Goal: Transaction & Acquisition: Purchase product/service

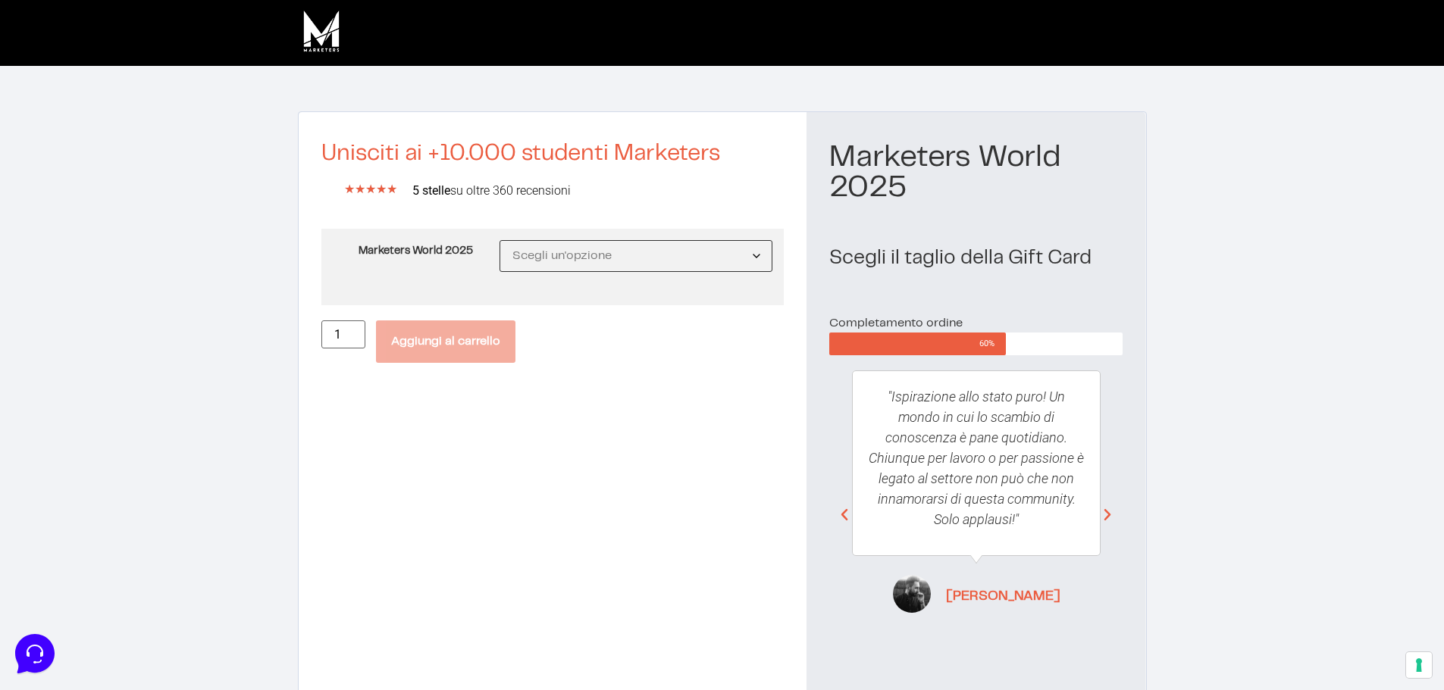
click at [605, 248] on select "Scegli un'opzione MW25 Ticket Standard MW25 Ticket Premium MW25 Ticket Executive" at bounding box center [636, 256] width 274 height 32
click at [500, 240] on select "Scegli un'opzione MW25 Ticket Standard MW25 Ticket Premium MW25 Ticket Executive" at bounding box center [636, 256] width 274 height 32
select select "MW25 Ticket Standard"
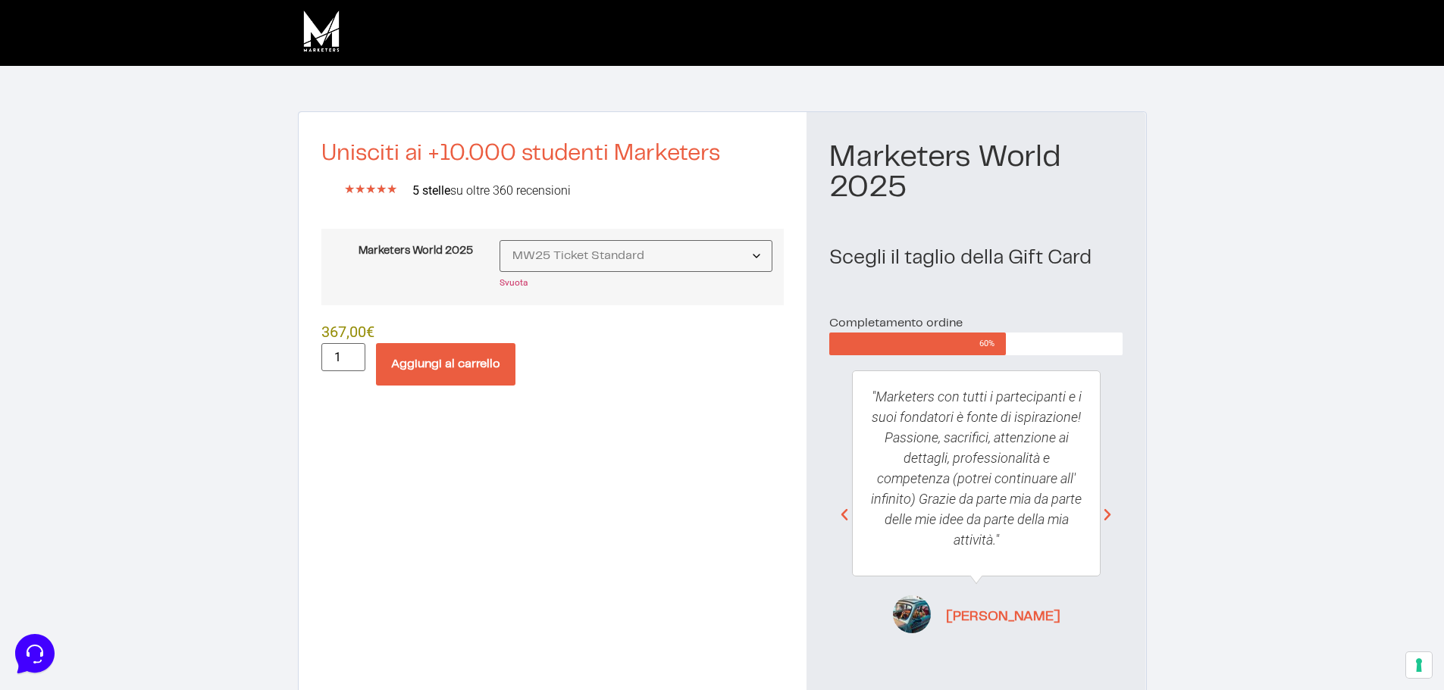
click at [444, 356] on button "Aggiungi al carrello" at bounding box center [445, 364] width 139 height 42
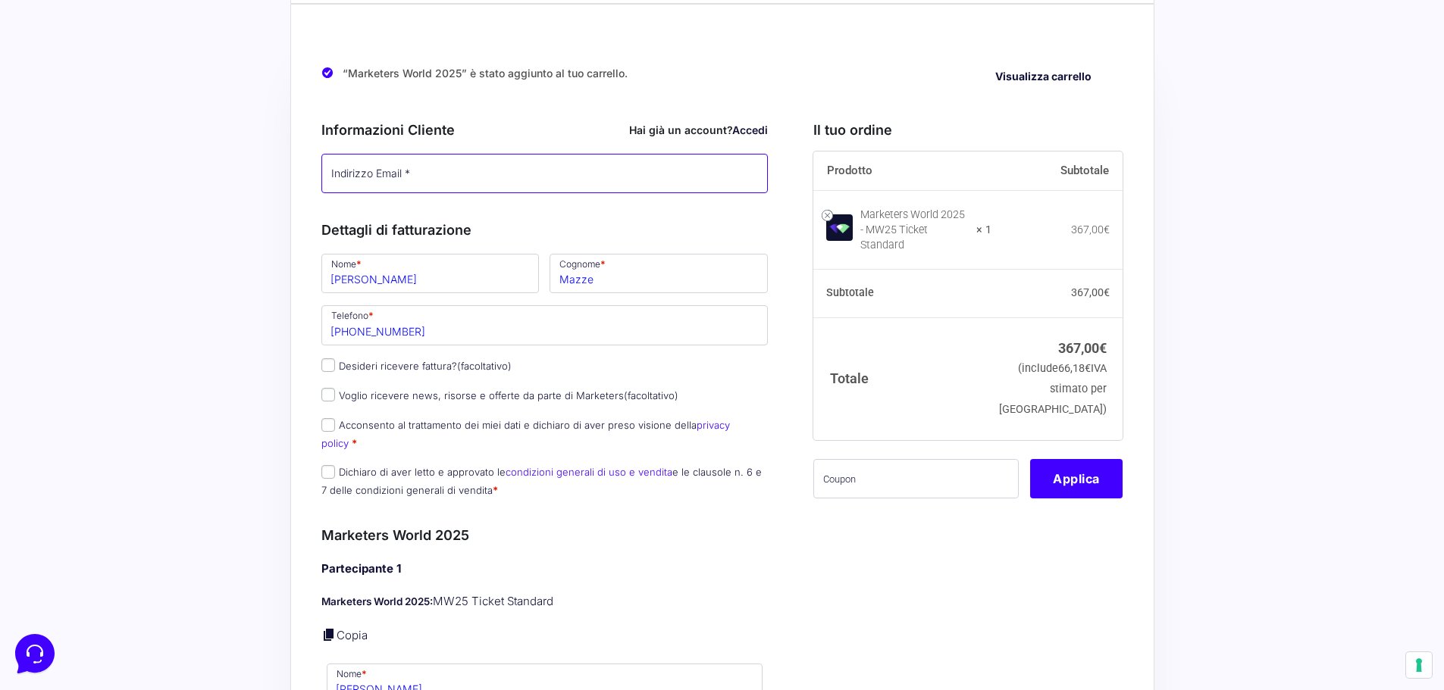
type input "[EMAIL_ADDRESS][DOMAIN_NAME]"
click at [450, 280] on input "[PERSON_NAME]" at bounding box center [430, 273] width 218 height 39
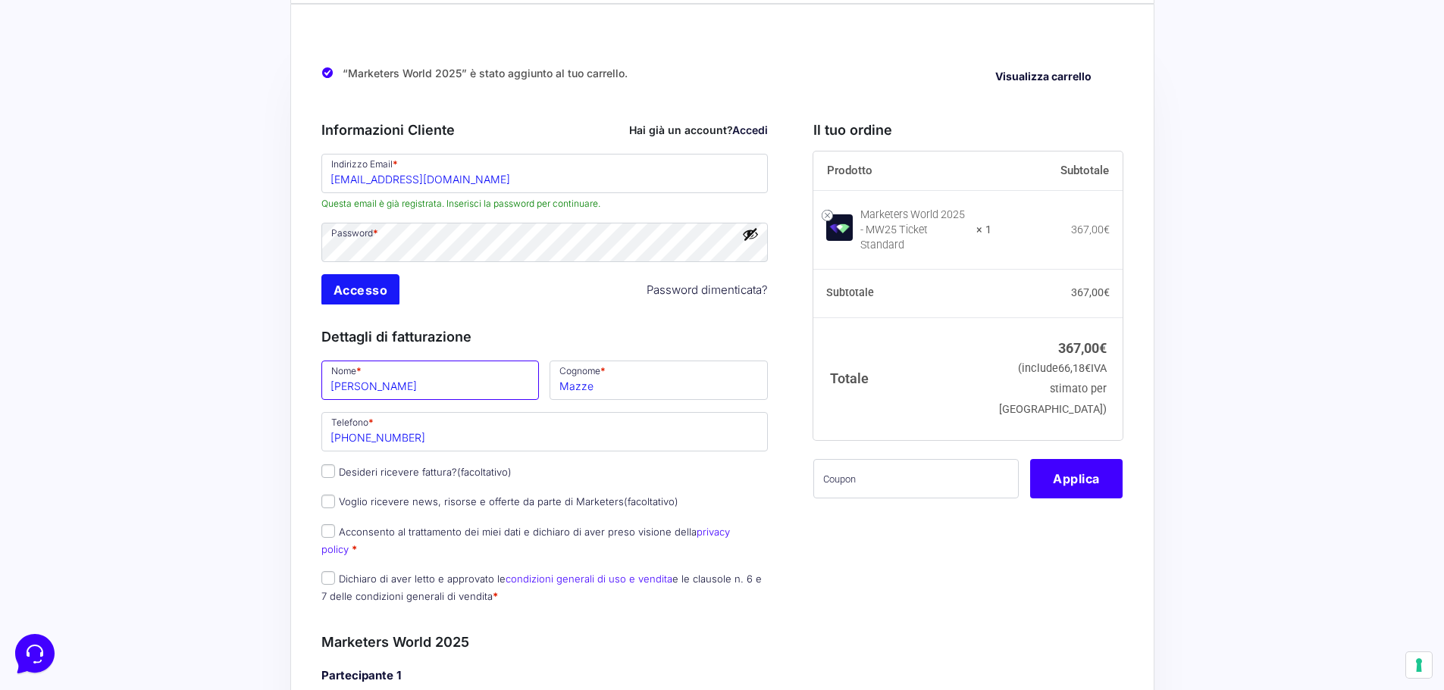
drag, startPoint x: 383, startPoint y: 281, endPoint x: 336, endPoint y: 283, distance: 47.8
click at [336, 283] on div "Informazioni Cliente Hai già un account? Accedi Indirizzo Email * [EMAIL_ADDRES…" at bounding box center [544, 358] width 447 height 511
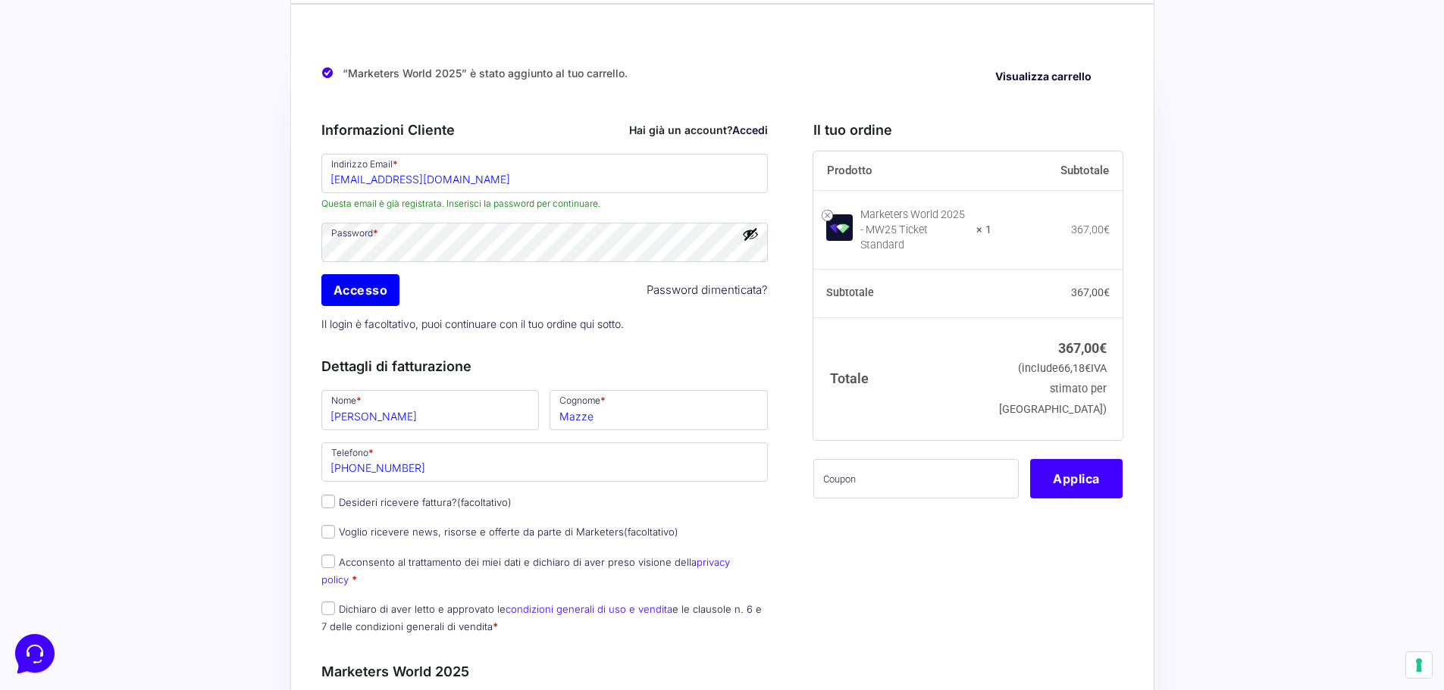
click at [734, 337] on p "Il login è facoltativo, puoi continuare con il tuo ordine qui sotto." at bounding box center [545, 323] width 458 height 31
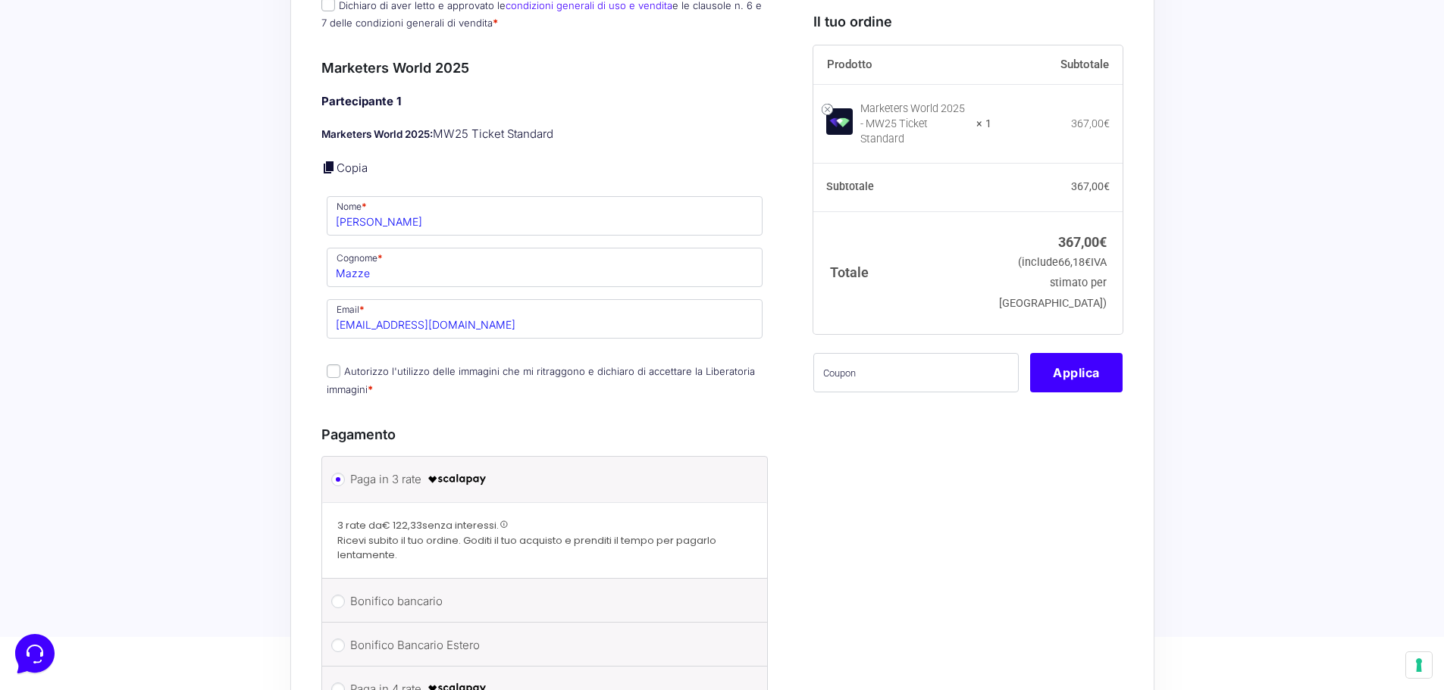
scroll to position [682, 0]
click at [435, 205] on input "[PERSON_NAME]" at bounding box center [545, 213] width 436 height 39
drag, startPoint x: 424, startPoint y: 205, endPoint x: 346, endPoint y: 202, distance: 78.8
click at [346, 202] on input "[PERSON_NAME]" at bounding box center [545, 213] width 436 height 39
type input "M"
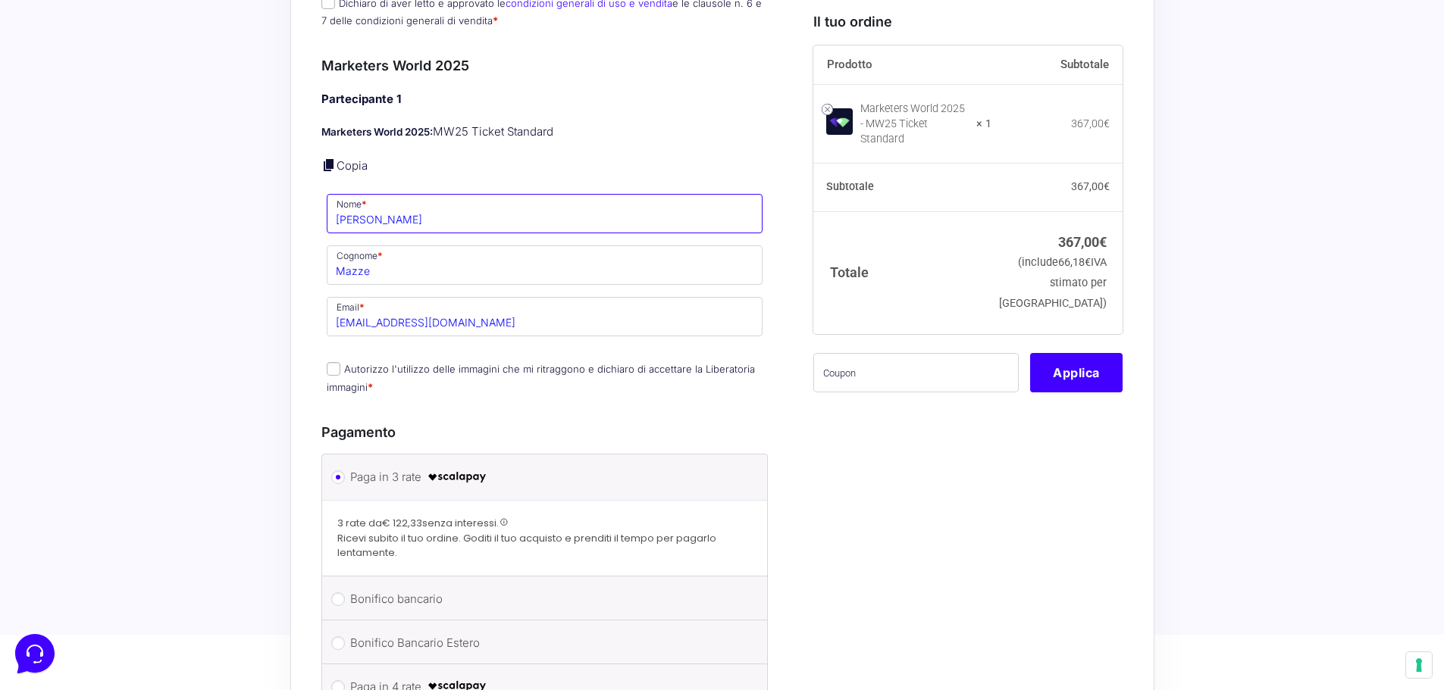
type input "[PERSON_NAME]"
click at [424, 257] on input "Mazze" at bounding box center [545, 265] width 436 height 39
type input "M"
type input "La Face"
click at [907, 428] on div "Il tuo ordine Prodotto Subtotale Marketers World 2025 - MW25 Ticket Standard × …" at bounding box center [962, 172] width 321 height 1351
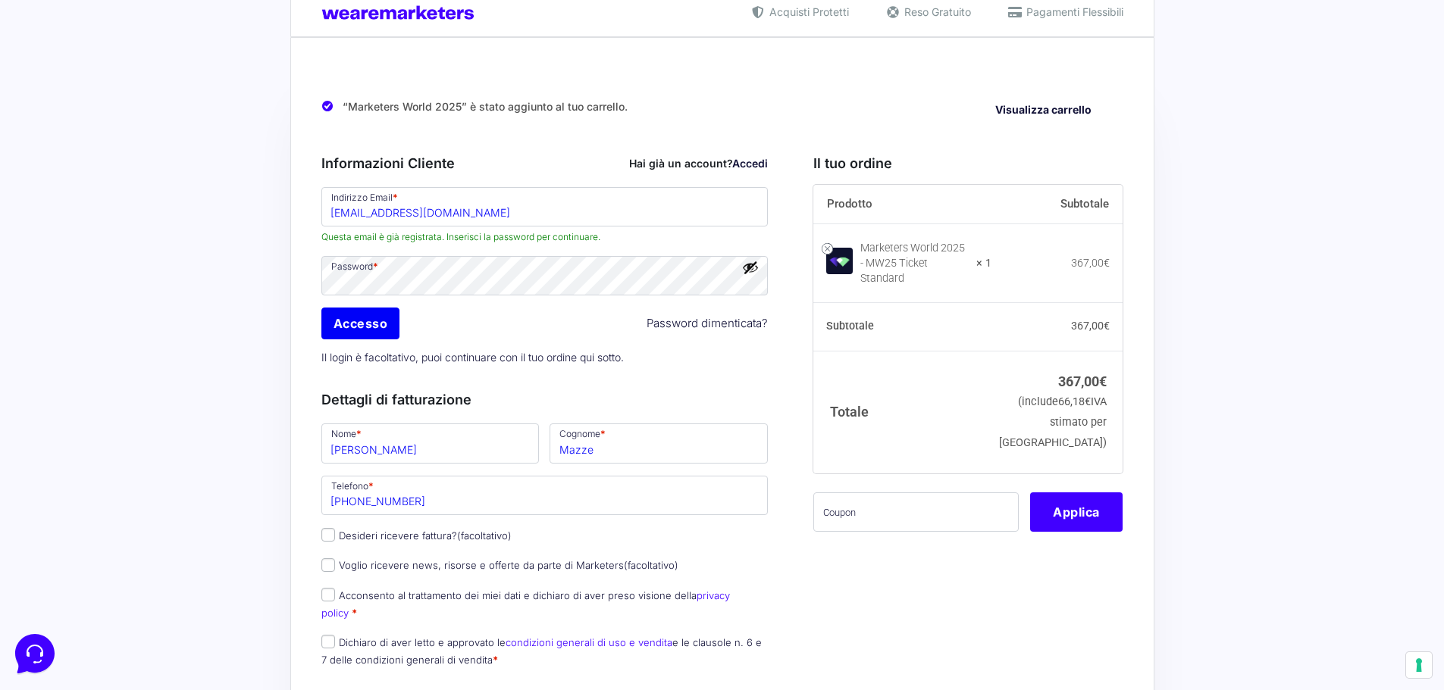
scroll to position [227, 0]
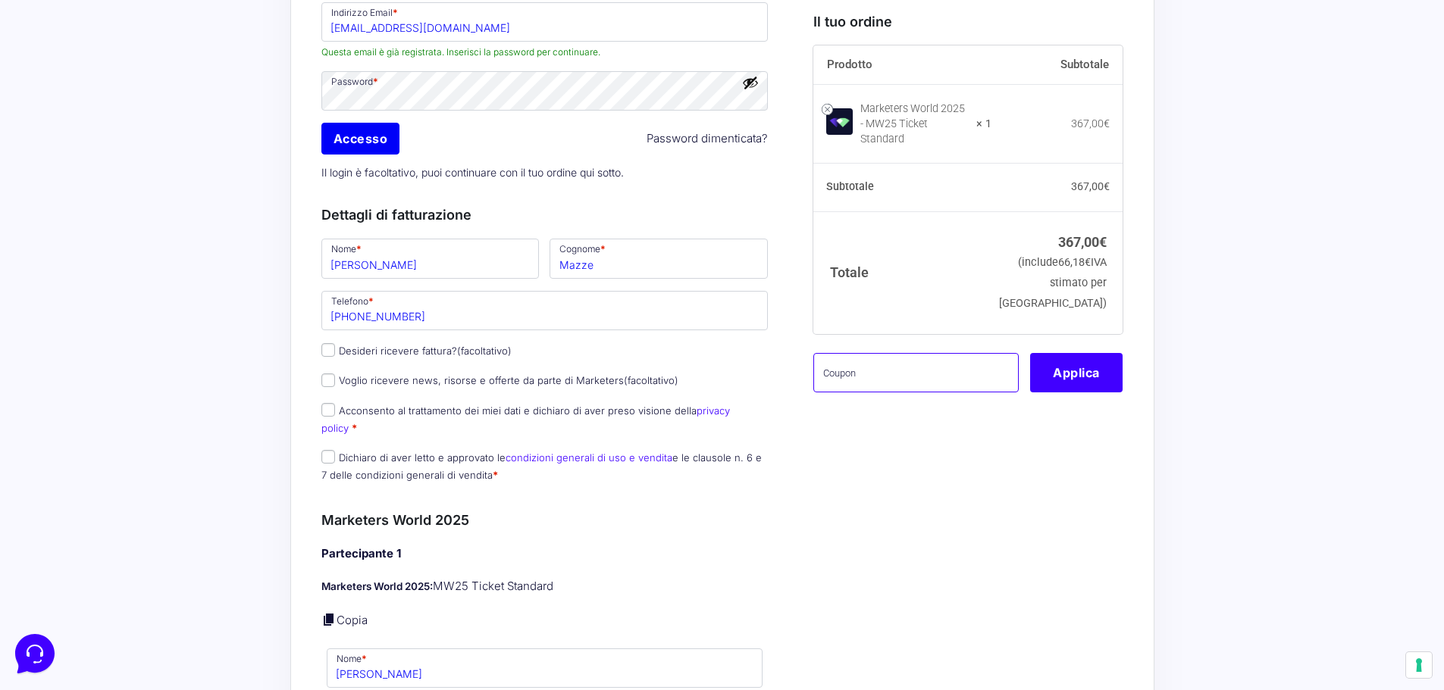
click at [887, 356] on input "text" at bounding box center [915, 371] width 205 height 39
click at [891, 355] on input "text" at bounding box center [915, 371] width 205 height 39
paste input "MW25family"
type input "MW25family"
click at [1079, 372] on button "Applica" at bounding box center [1076, 371] width 92 height 39
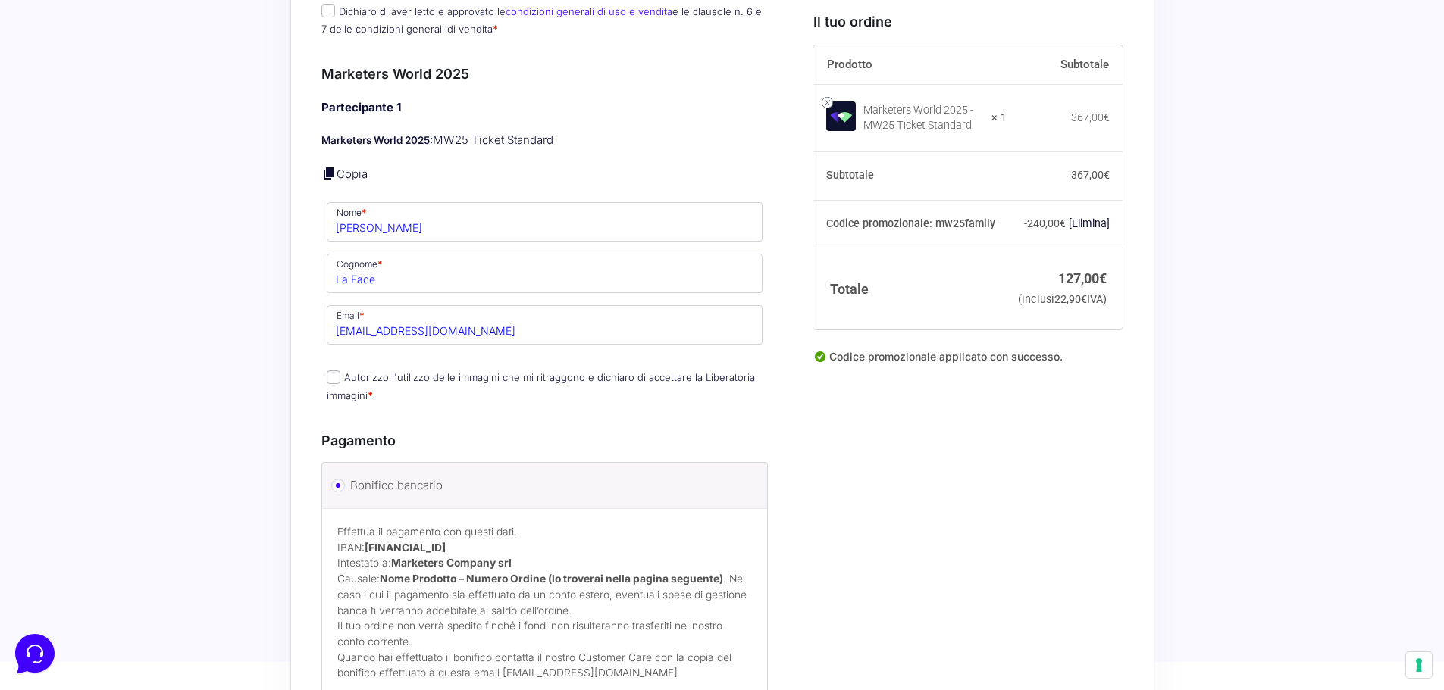
scroll to position [682, 0]
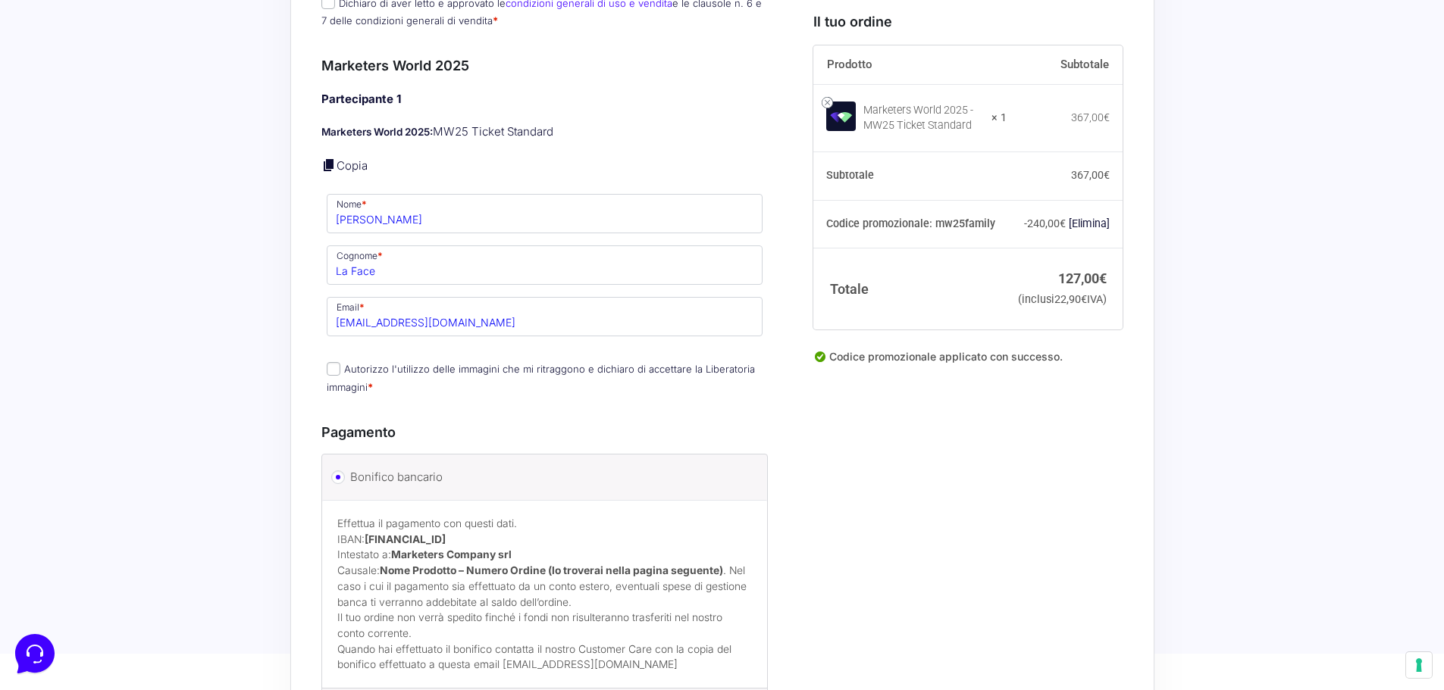
click at [337, 362] on input "Autorizzo l'utilizzo delle immagini che mi ritraggono e dichiaro di accettare l…" at bounding box center [334, 369] width 14 height 14
checkbox input "true"
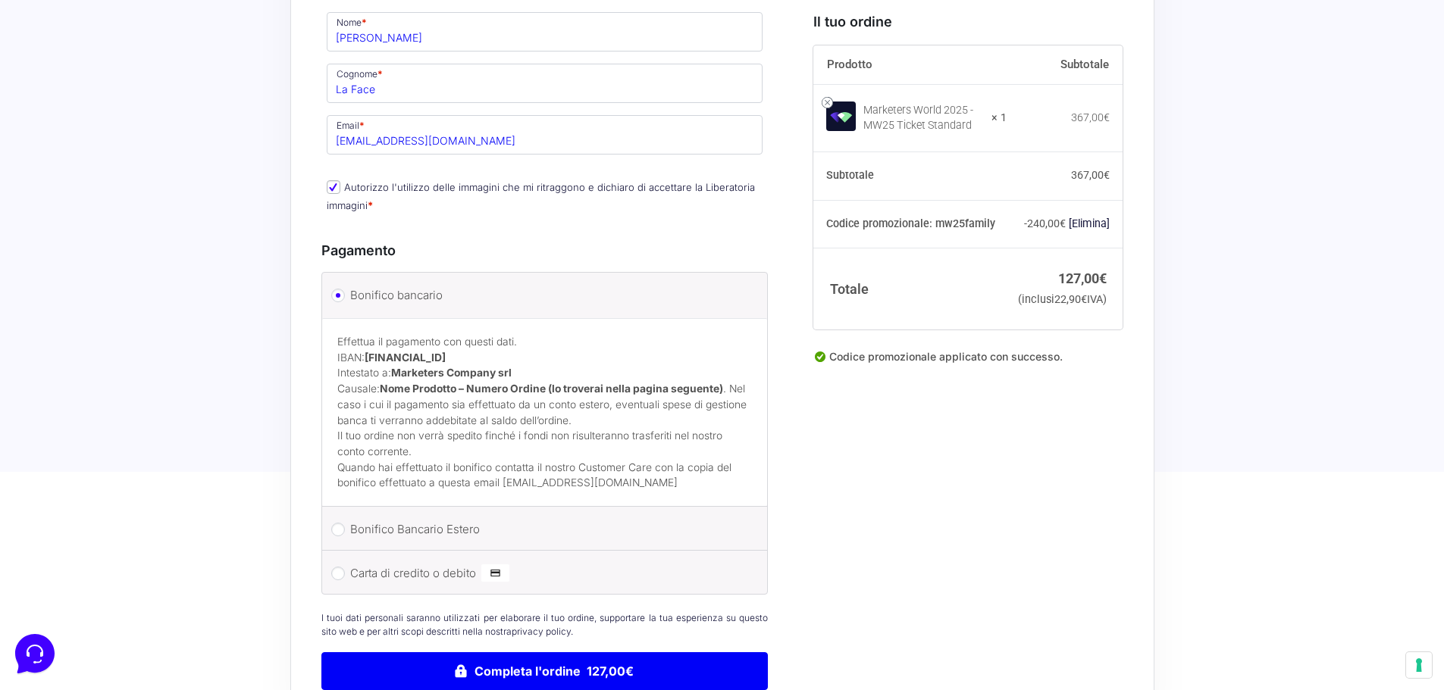
scroll to position [909, 0]
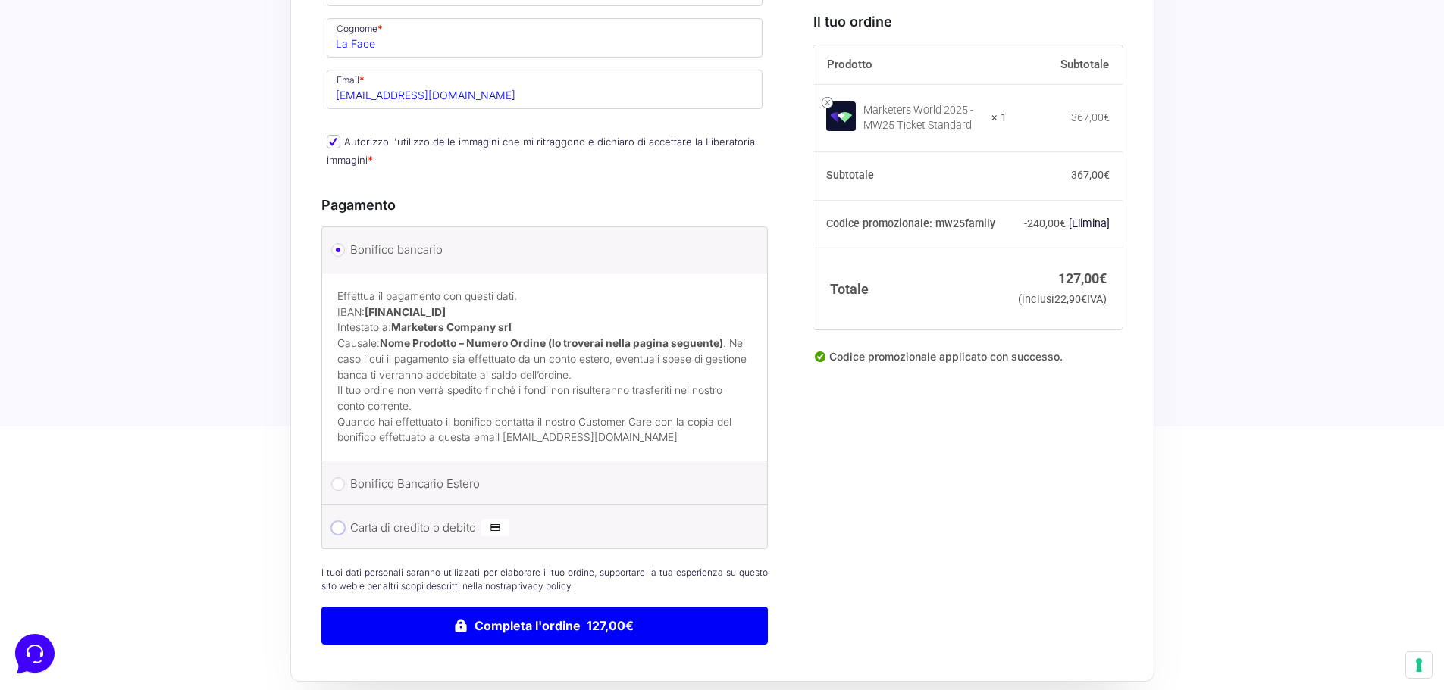
click at [342, 521] on input "Carta di credito o debito" at bounding box center [338, 528] width 14 height 14
radio input "true"
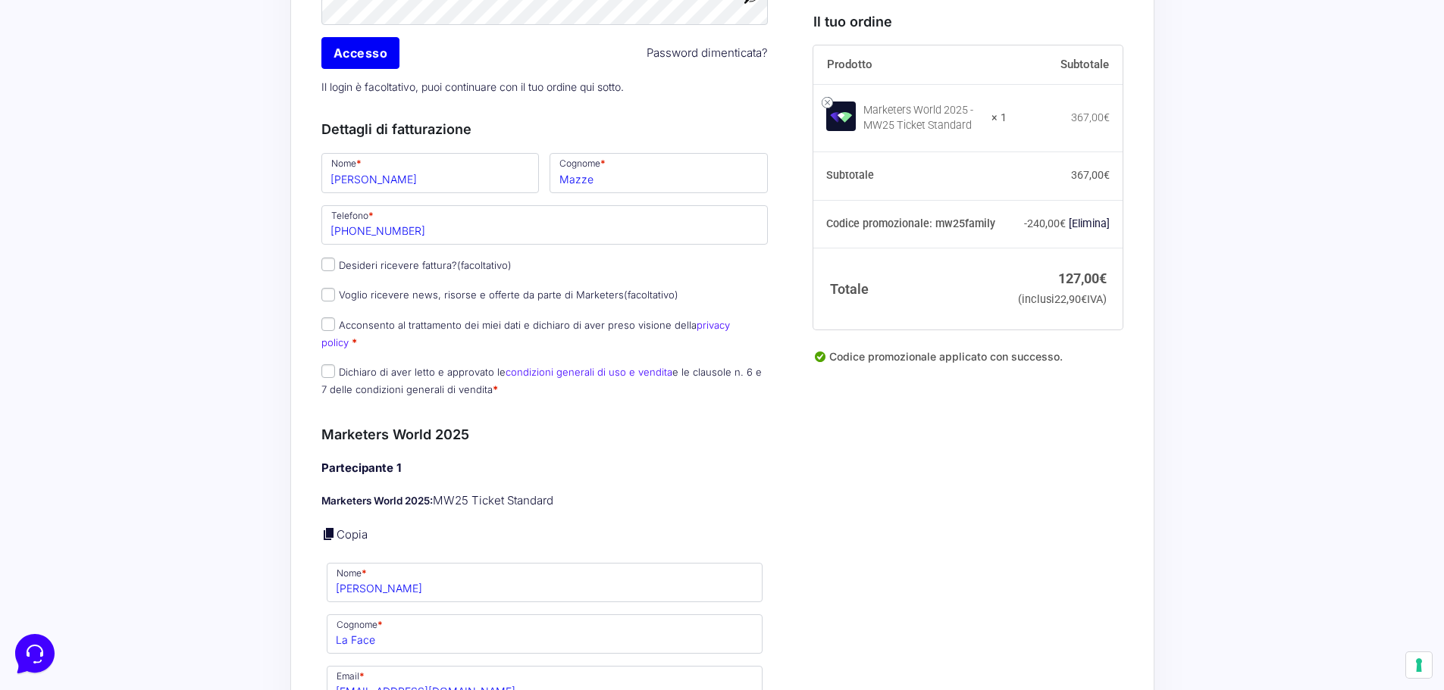
scroll to position [303, 0]
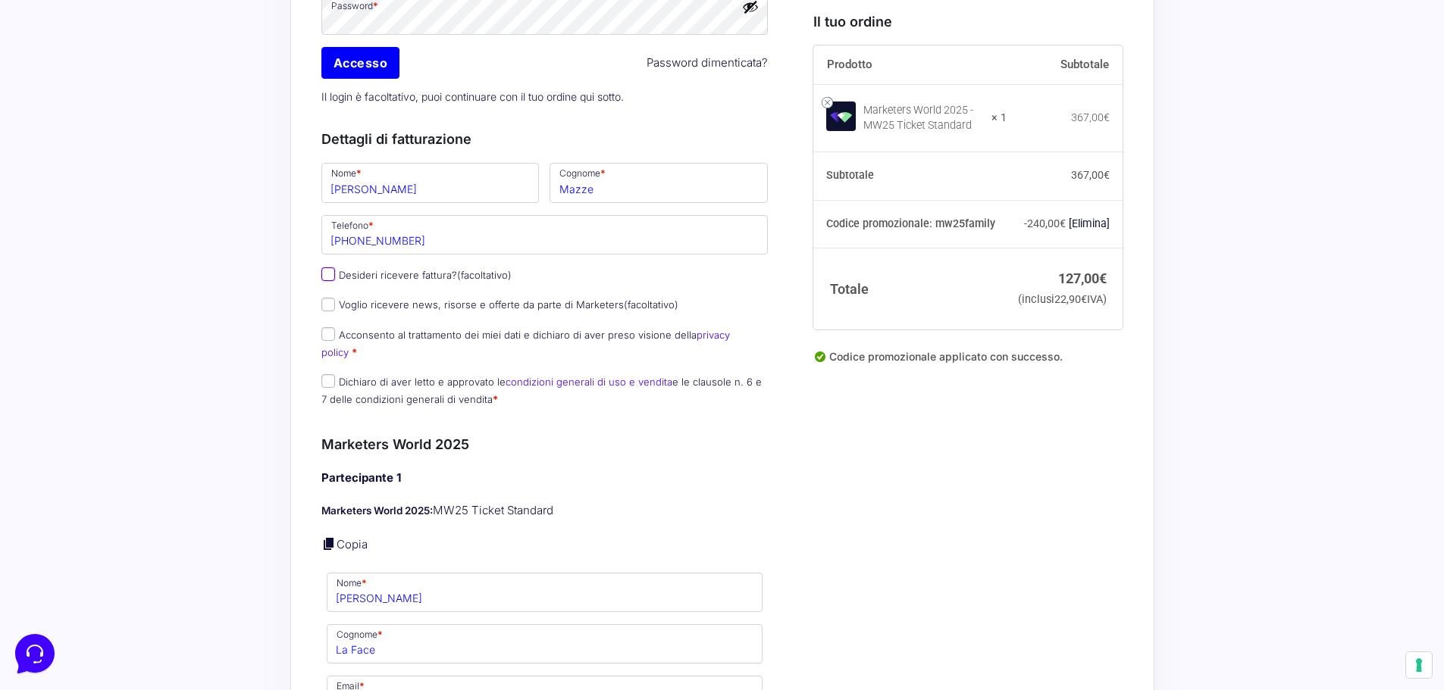
click at [330, 280] on input "Desideri ricevere fattura? (facoltativo)" at bounding box center [328, 274] width 14 height 14
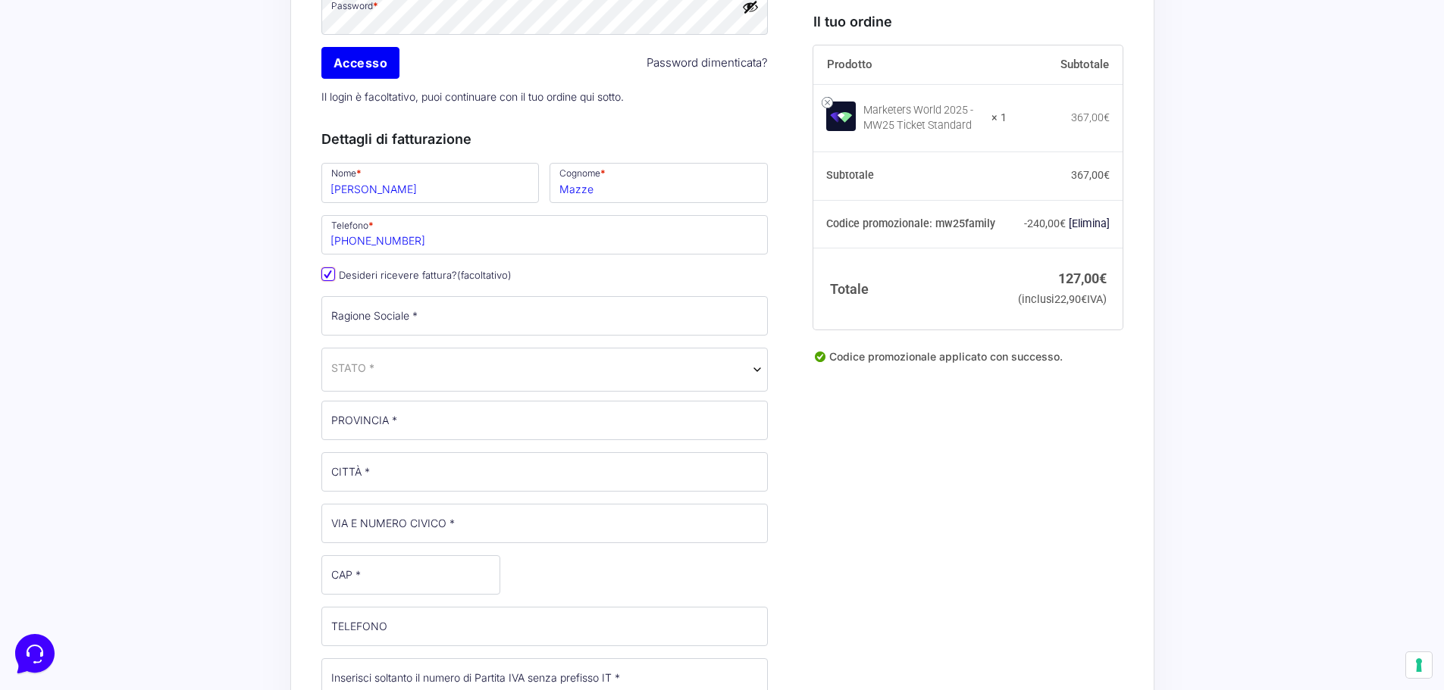
click at [326, 279] on input "Desideri ricevere fattura? (facoltativo)" at bounding box center [328, 274] width 14 height 14
checkbox input "false"
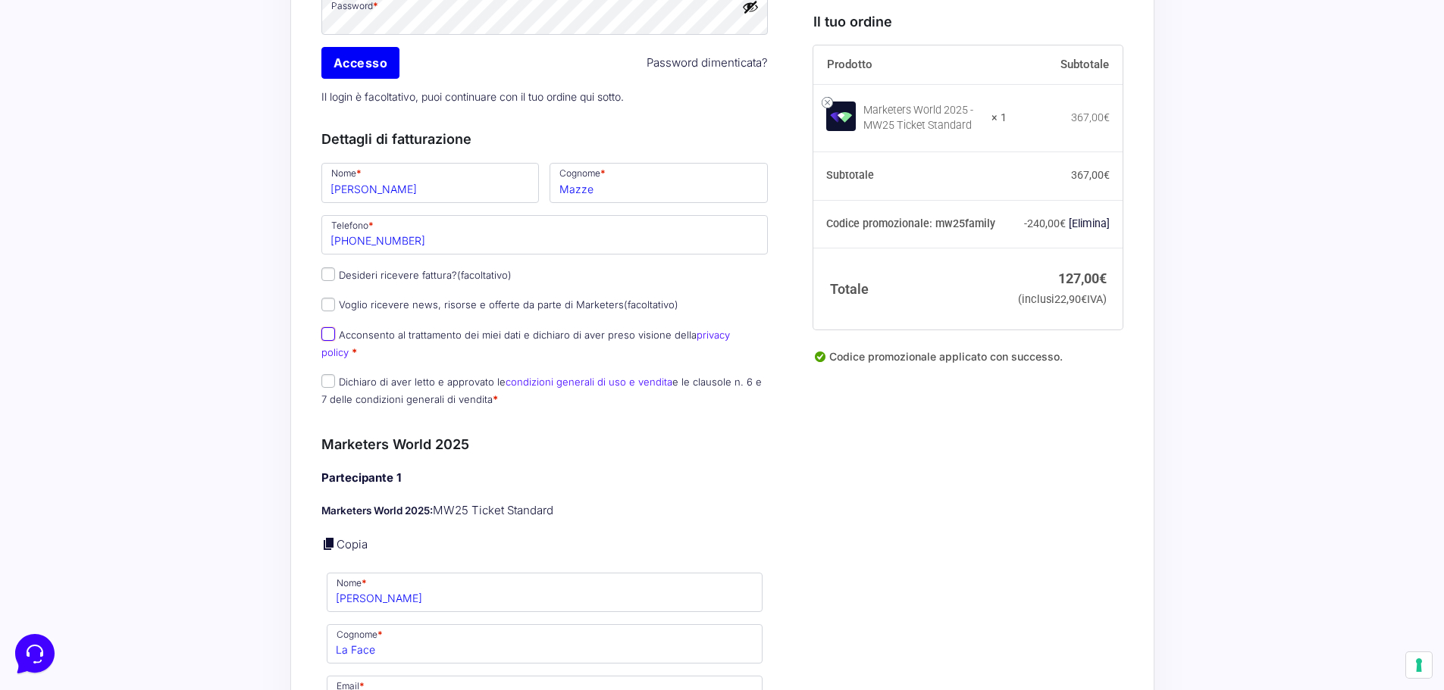
click at [327, 339] on input "Acconsento al trattamento dei miei dati e dichiaro di aver preso visione della …" at bounding box center [328, 334] width 14 height 14
checkbox input "true"
click at [327, 374] on input "Dichiaro di aver letto e approvato le condizioni generali di uso e vendita e le…" at bounding box center [328, 381] width 14 height 14
checkbox input "true"
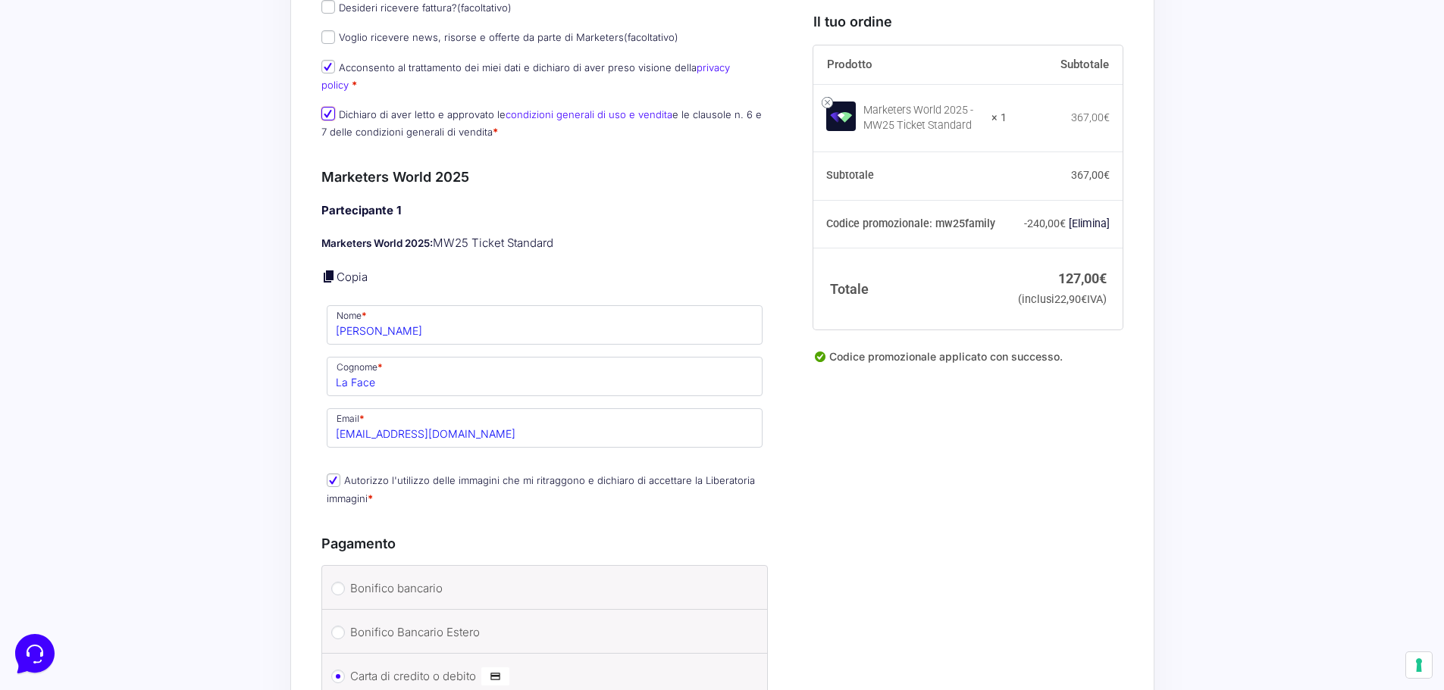
scroll to position [606, 0]
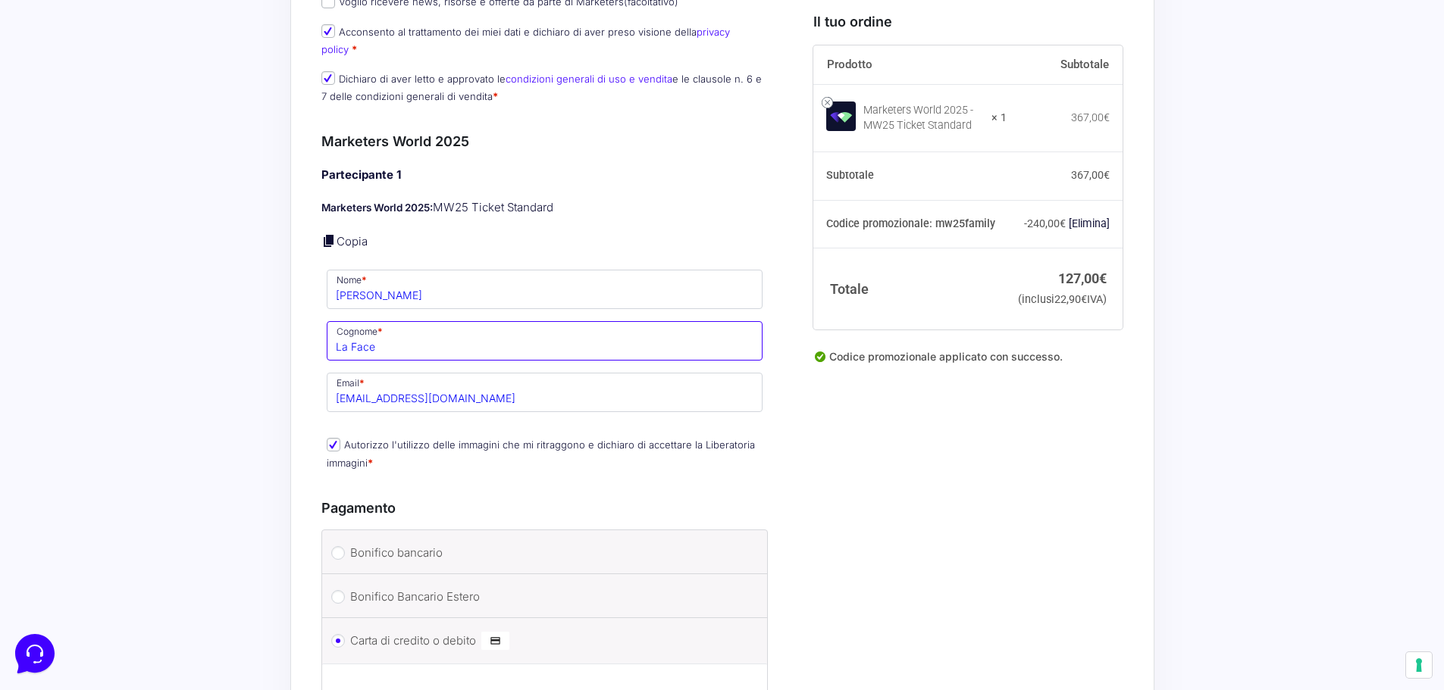
click at [351, 335] on input "La Face" at bounding box center [545, 340] width 436 height 39
click at [1042, 543] on div "Il tuo ordine Prodotto Subtotale Marketers World 2025 - MW25 Ticket Standard × …" at bounding box center [962, 268] width 321 height 1391
click at [348, 336] on input "LaFace" at bounding box center [545, 340] width 436 height 39
type input "La Face"
click at [931, 498] on div "Il tuo ordine Prodotto Subtotale Marketers World 2025 - MW25 Ticket Standard × …" at bounding box center [962, 268] width 321 height 1391
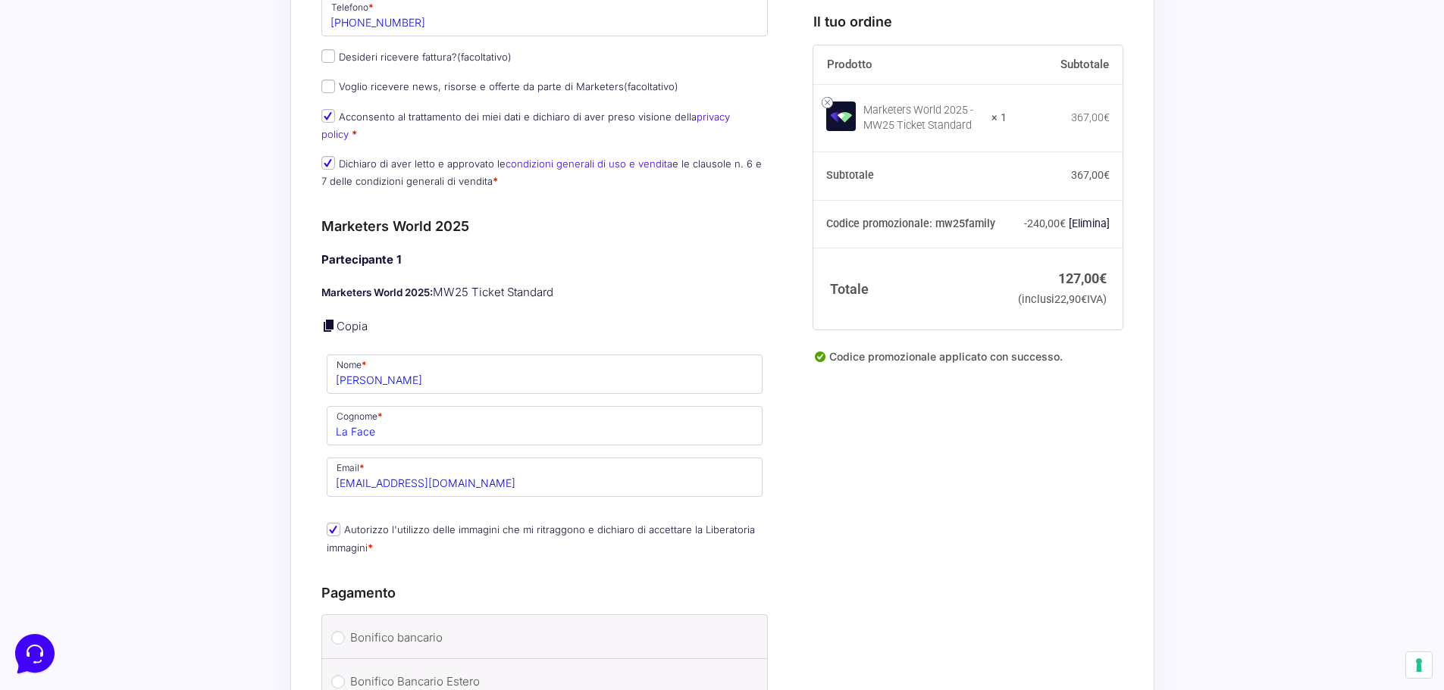
scroll to position [530, 0]
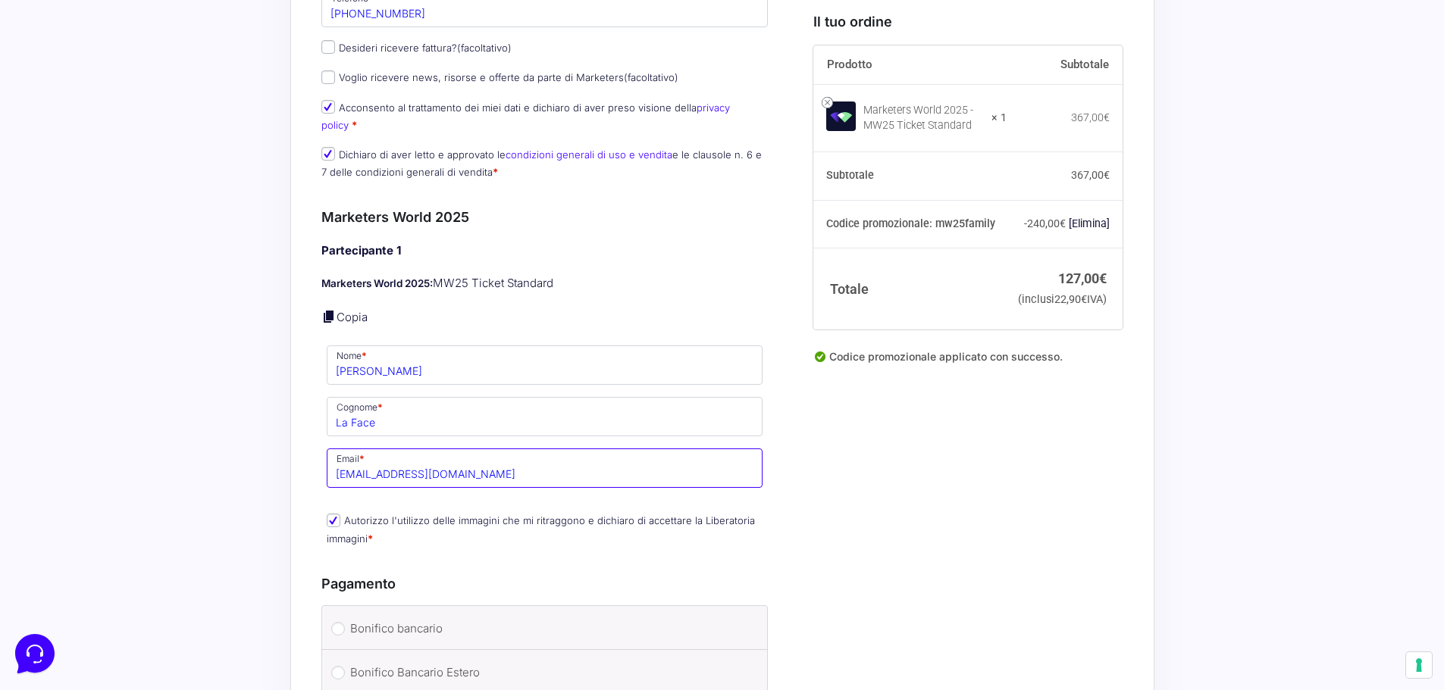
click at [469, 458] on input "[EMAIL_ADDRESS][DOMAIN_NAME]" at bounding box center [545, 468] width 436 height 39
click at [999, 480] on div "Il tuo ordine Prodotto Subtotale Marketers World 2025 - MW25 Ticket Standard × …" at bounding box center [962, 343] width 321 height 1391
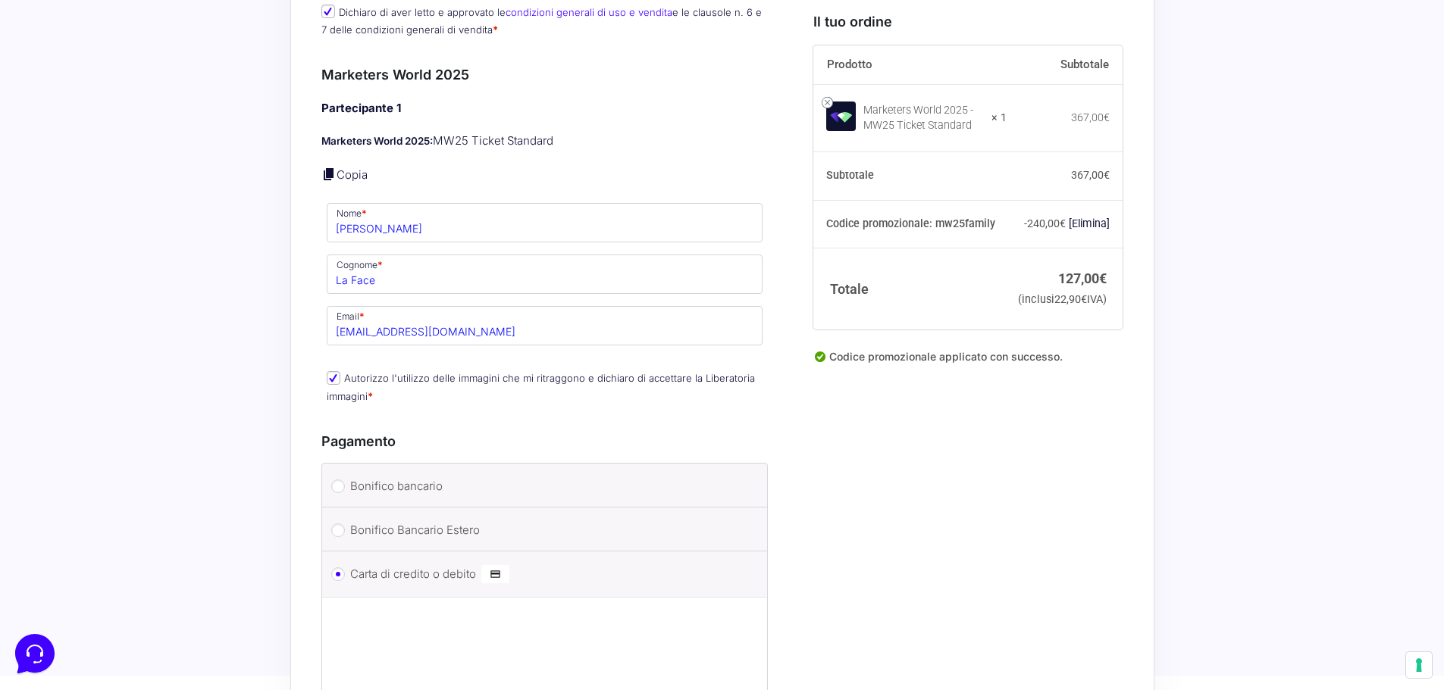
scroll to position [682, 0]
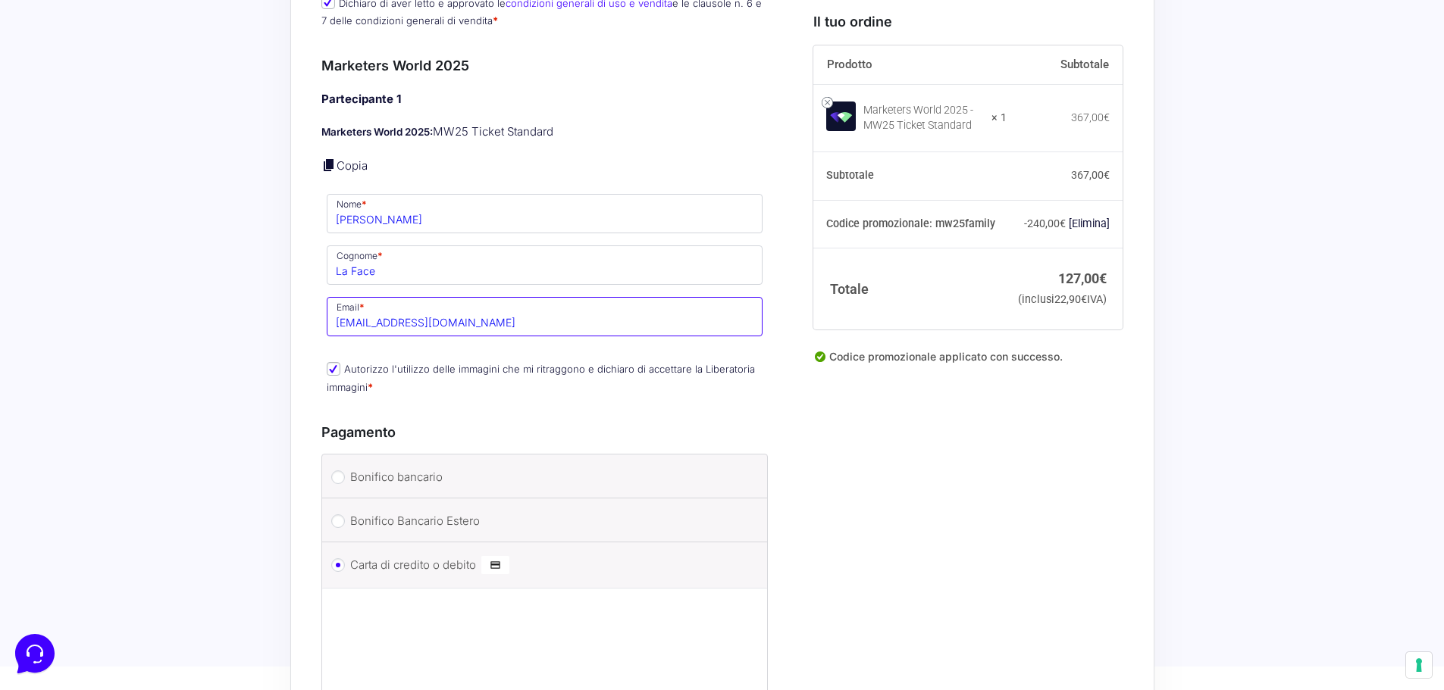
drag, startPoint x: 480, startPoint y: 311, endPoint x: 324, endPoint y: 312, distance: 156.1
click at [324, 312] on p "Email * [EMAIL_ADDRESS][DOMAIN_NAME]" at bounding box center [544, 317] width 447 height 44
click at [907, 484] on div "Il tuo ordine Prodotto Subtotale Marketers World 2025 - MW25 Ticket Standard × …" at bounding box center [962, 192] width 321 height 1391
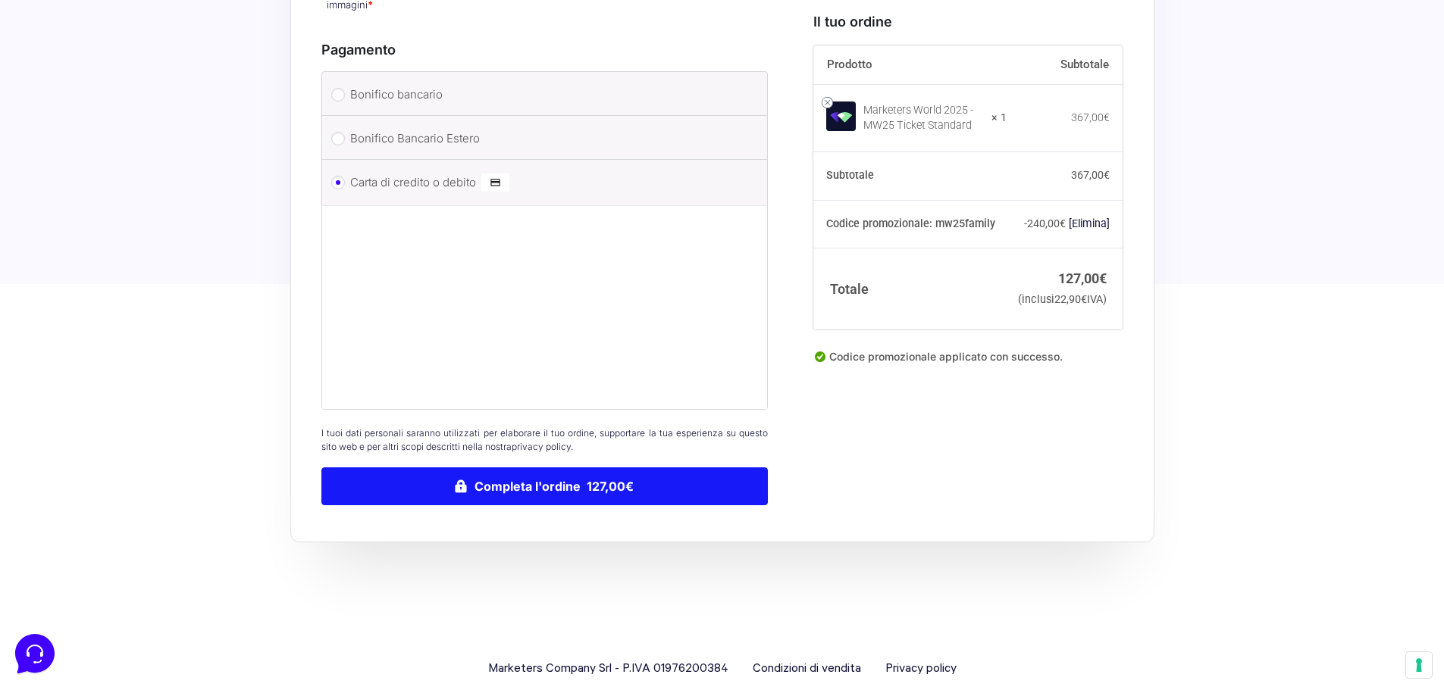
scroll to position [1075, 0]
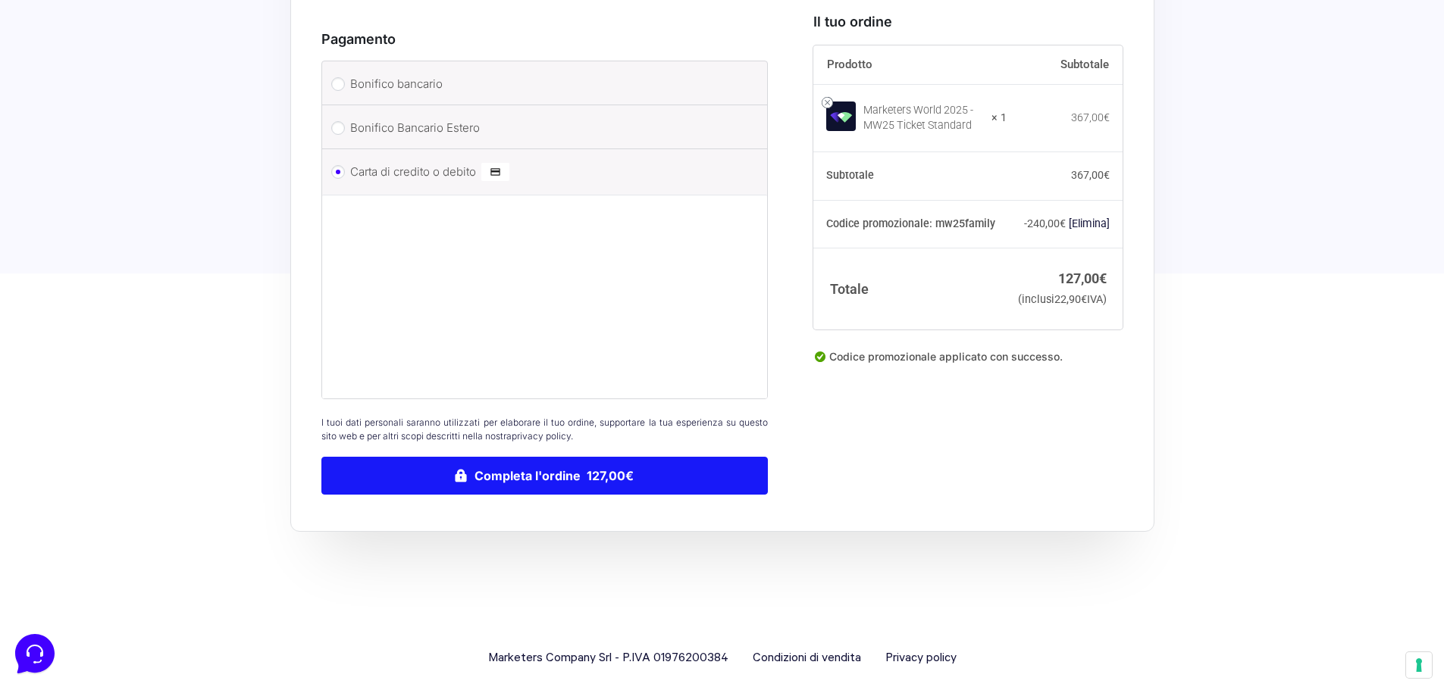
click at [582, 463] on button "Completa l'ordine 127,00€" at bounding box center [544, 476] width 447 height 38
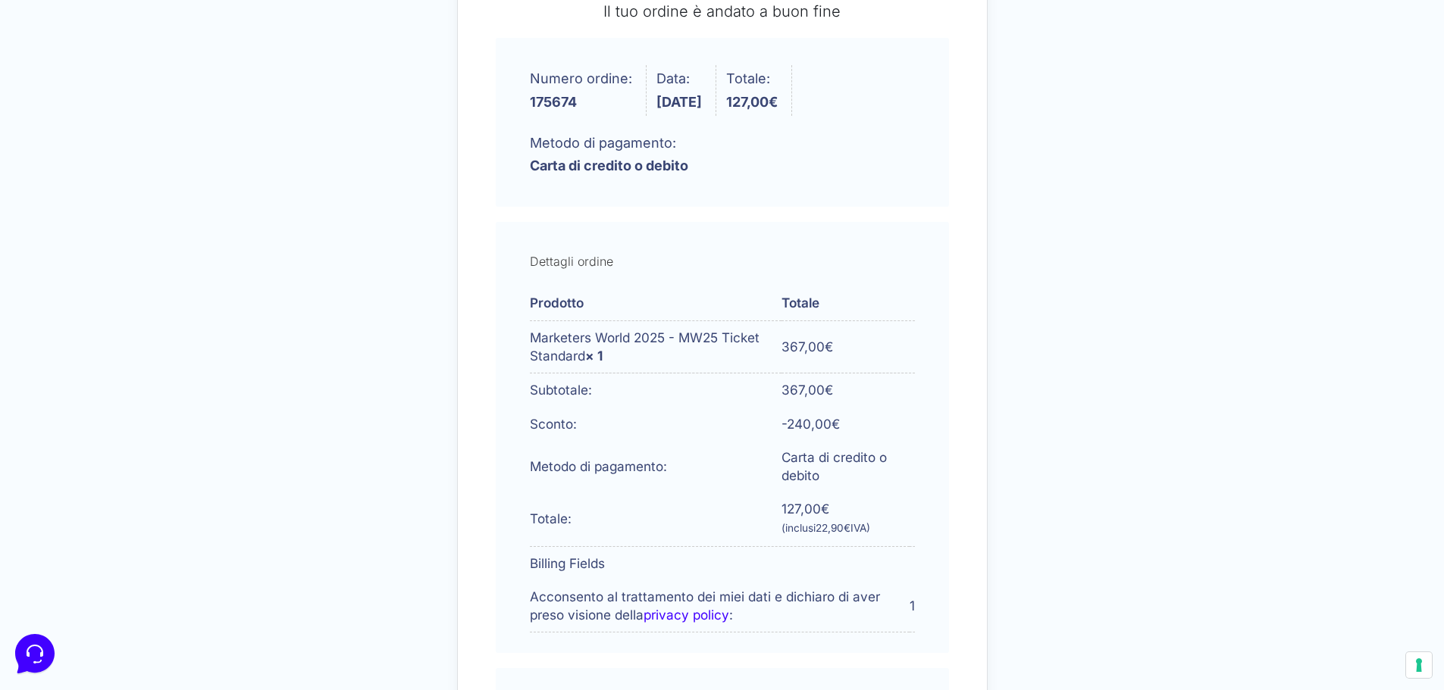
scroll to position [214, 0]
